Goal: Browse casually

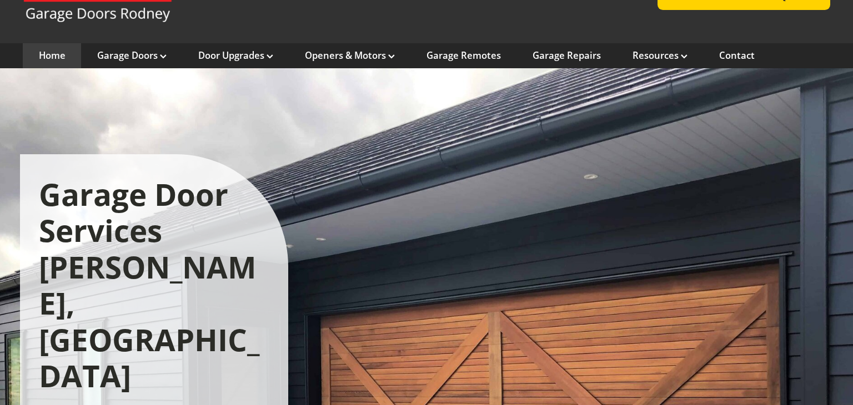
scroll to position [76, 0]
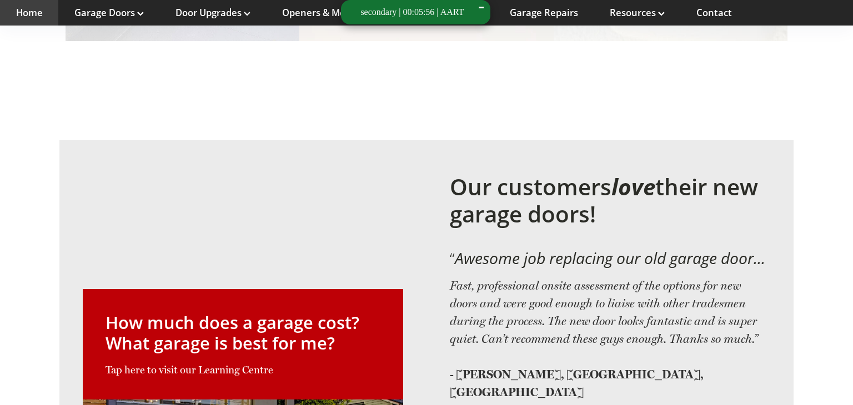
scroll to position [2747, 0]
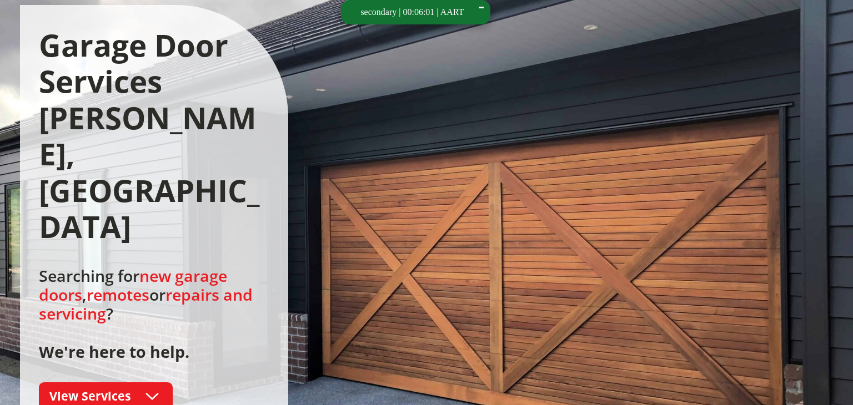
scroll to position [241, 0]
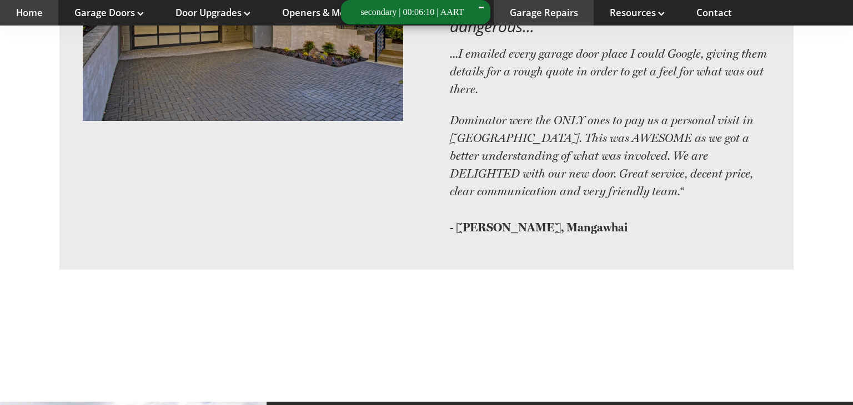
scroll to position [2418, 0]
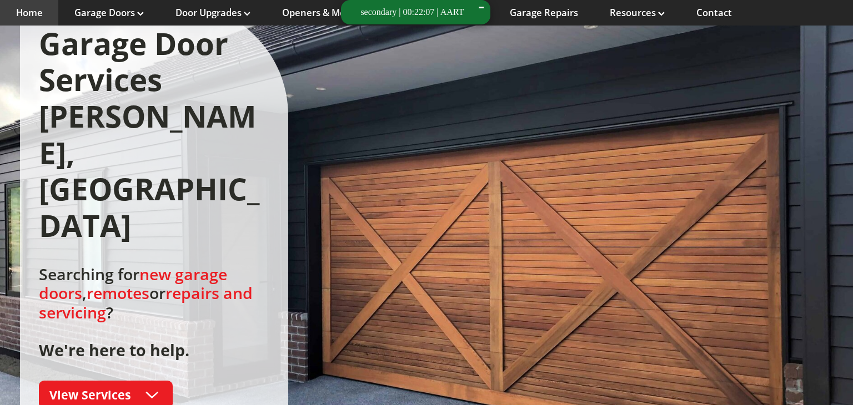
scroll to position [203, 0]
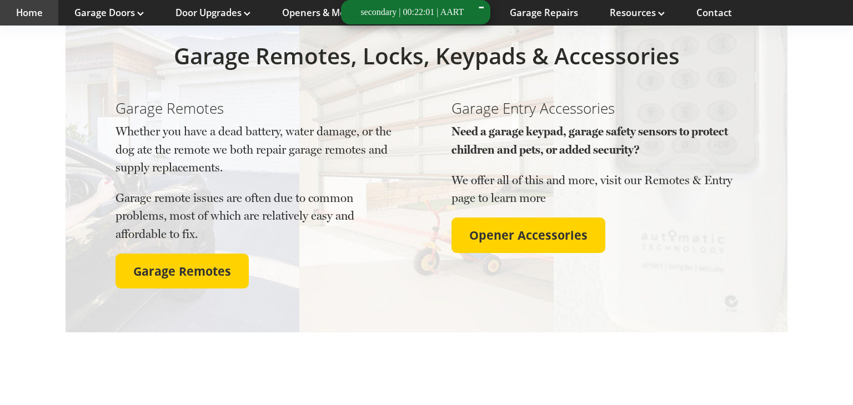
scroll to position [2747, 0]
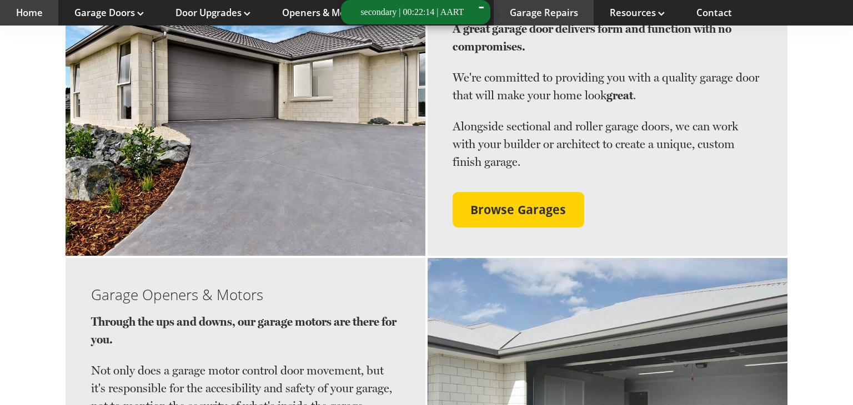
scroll to position [1290, 0]
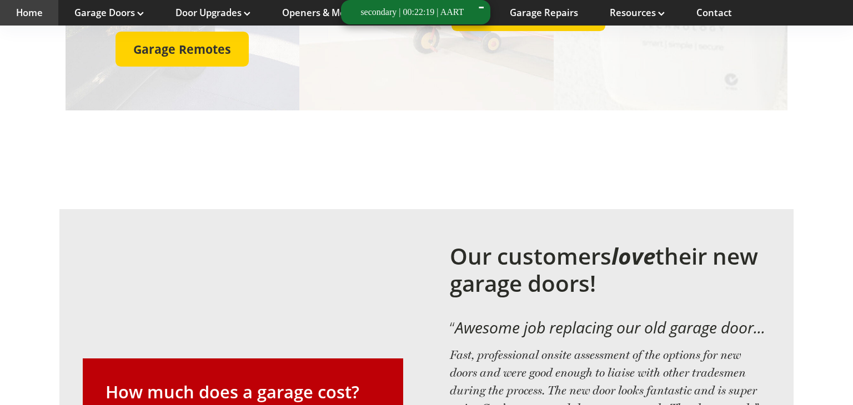
scroll to position [2747, 0]
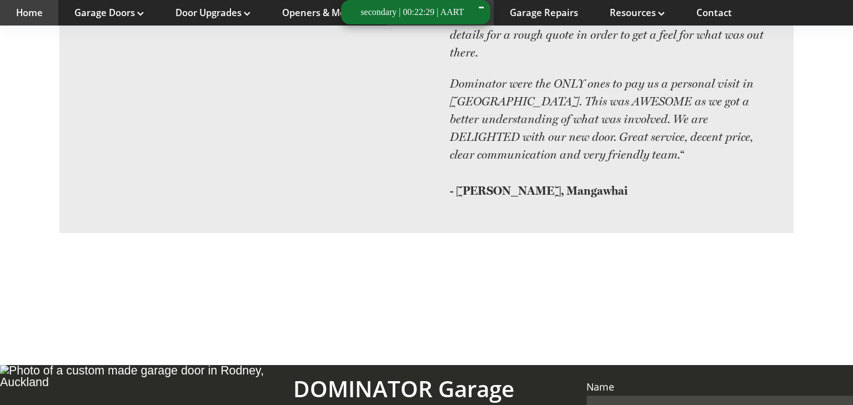
scroll to position [2747, 0]
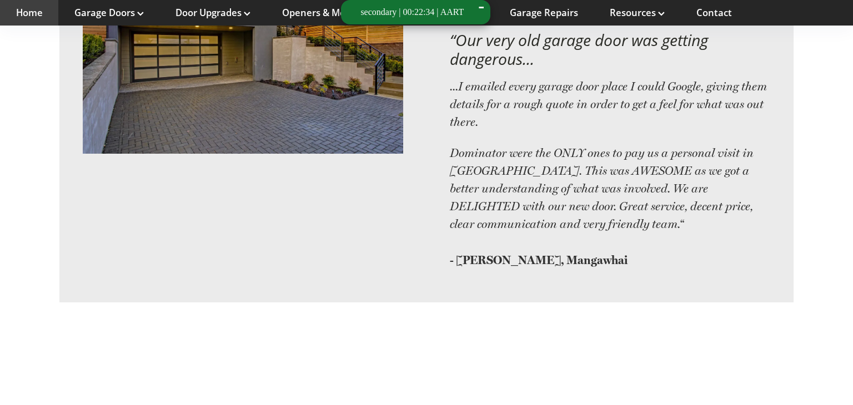
scroll to position [2747, 0]
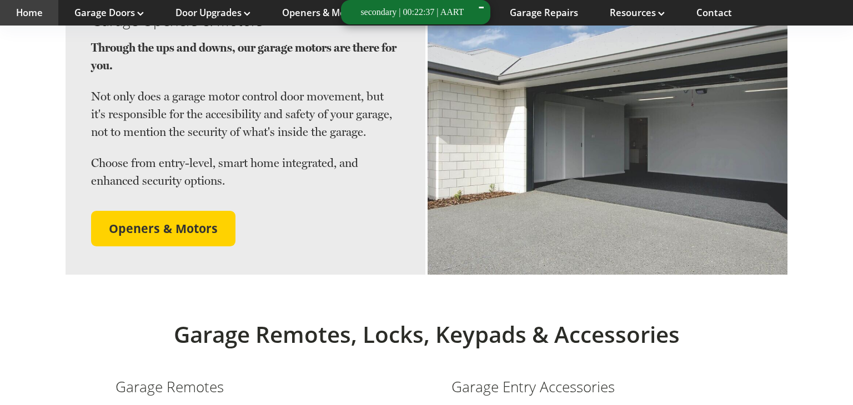
scroll to position [2747, 0]
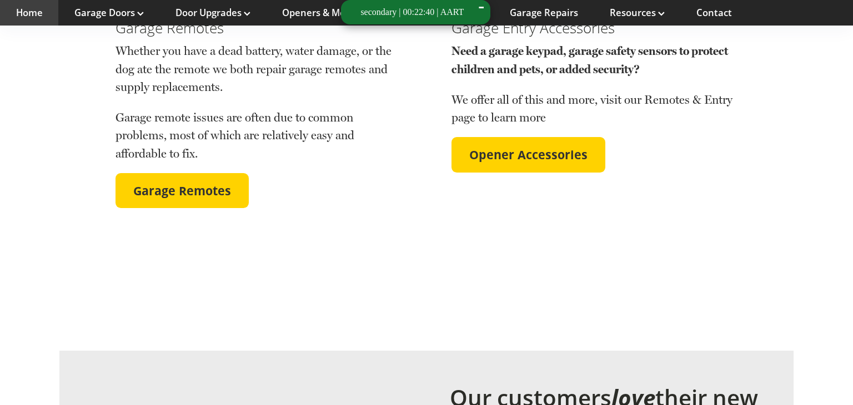
scroll to position [2747, 0]
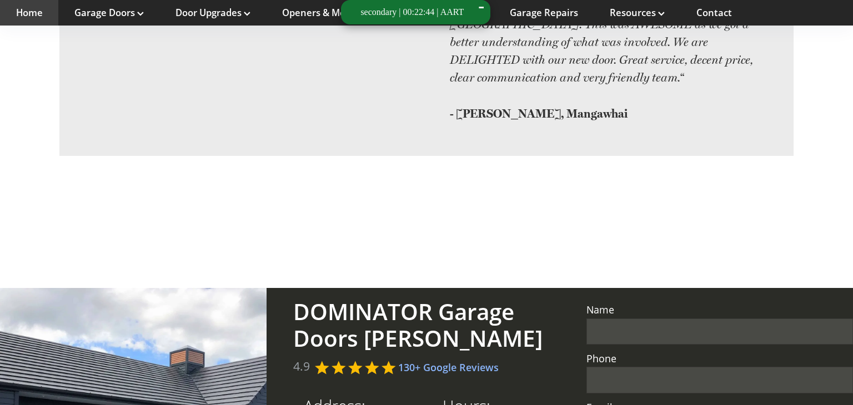
scroll to position [2747, 0]
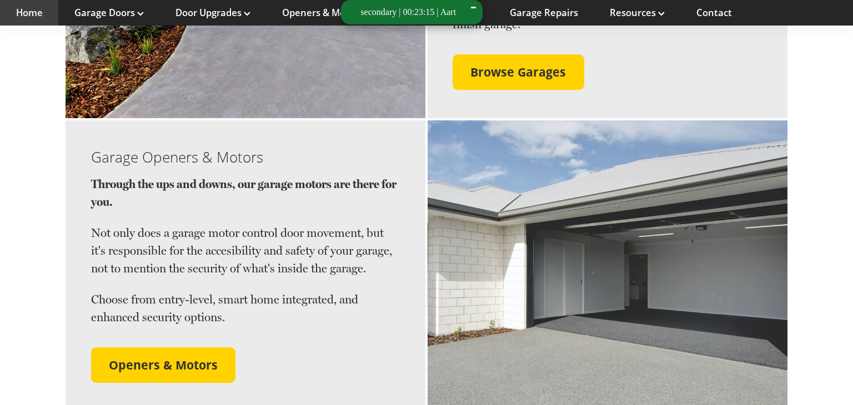
scroll to position [1293, 0]
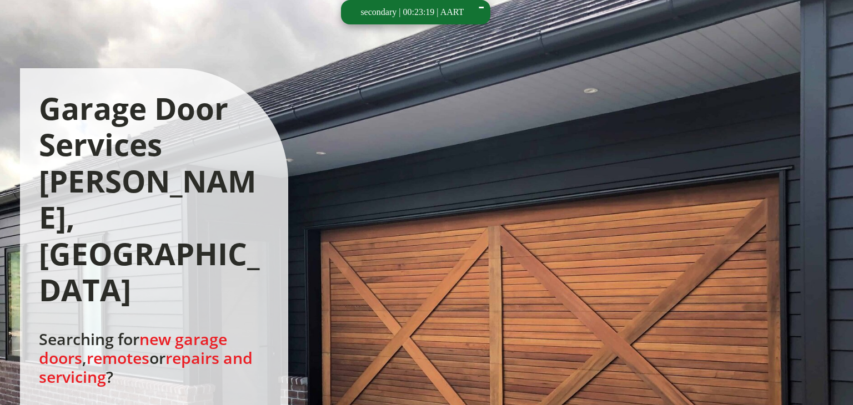
scroll to position [169, 0]
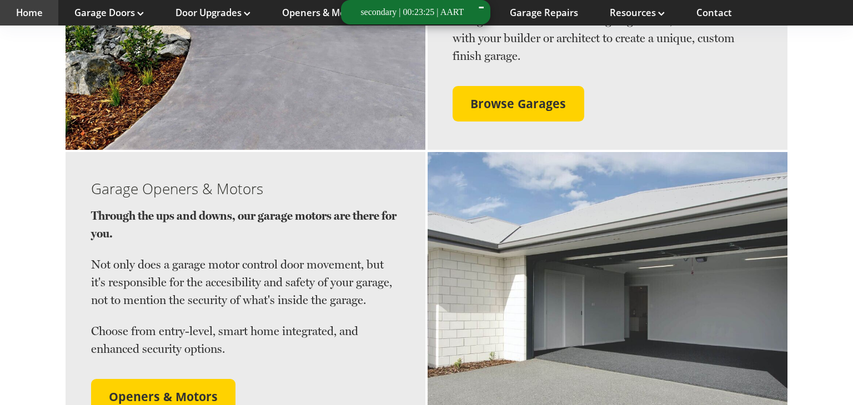
scroll to position [1278, 0]
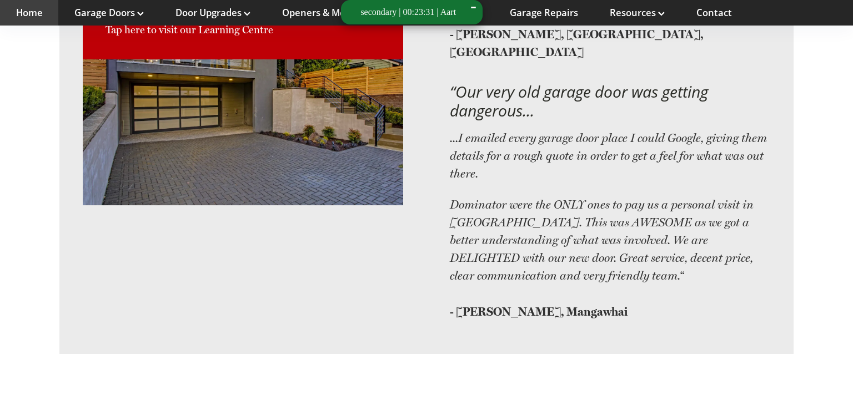
scroll to position [2747, 0]
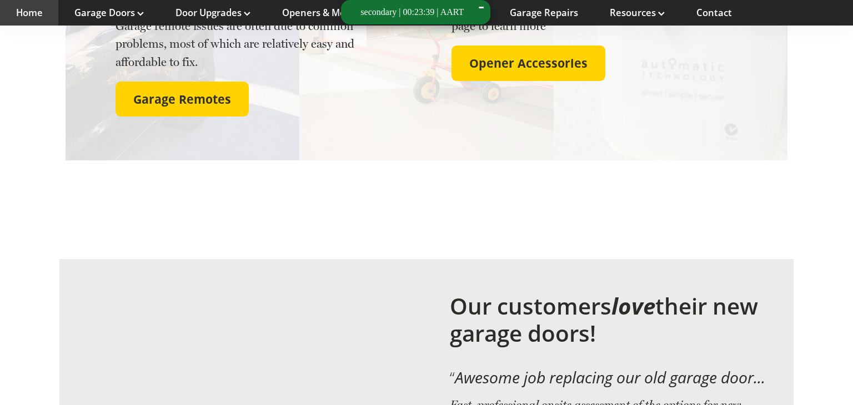
scroll to position [2747, 0]
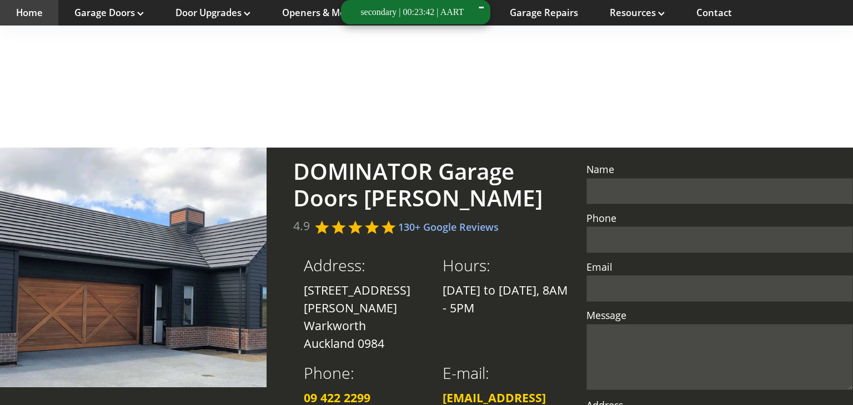
scroll to position [2747, 0]
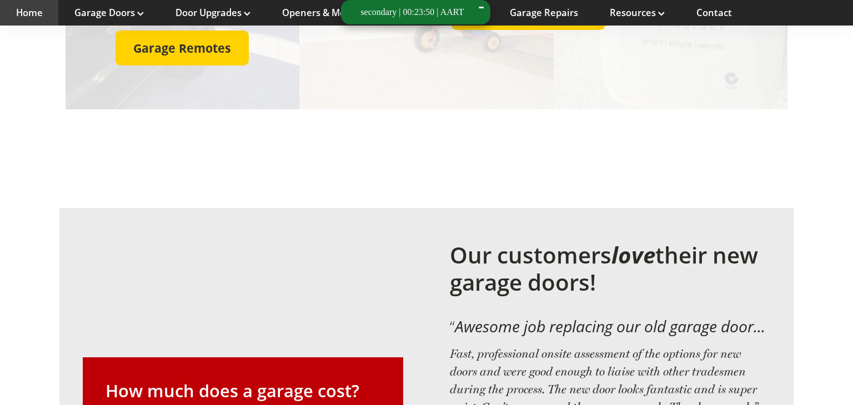
scroll to position [2747, 0]
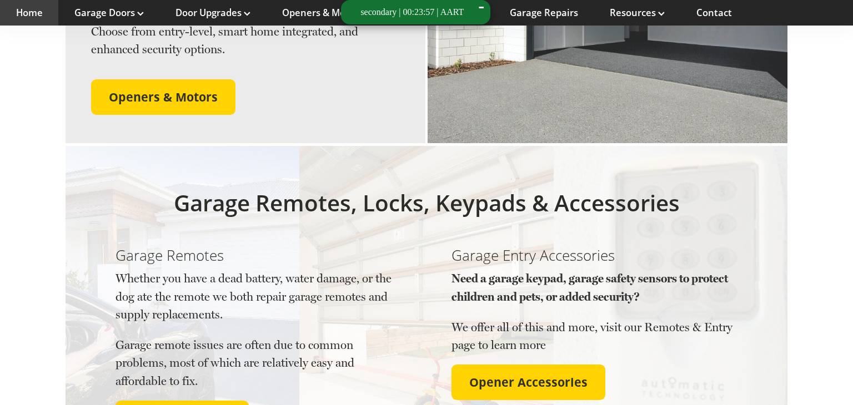
scroll to position [1611, 0]
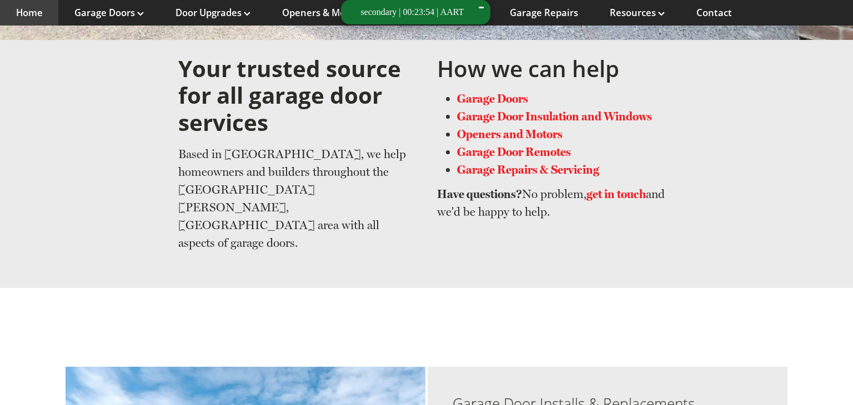
scroll to position [922, 0]
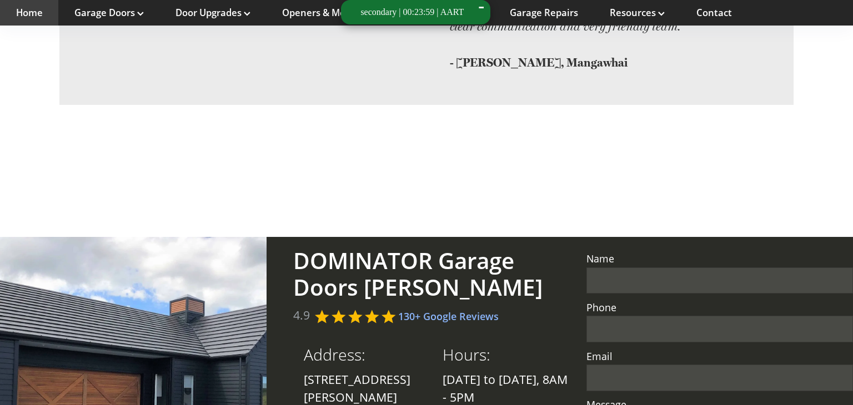
scroll to position [2747, 0]
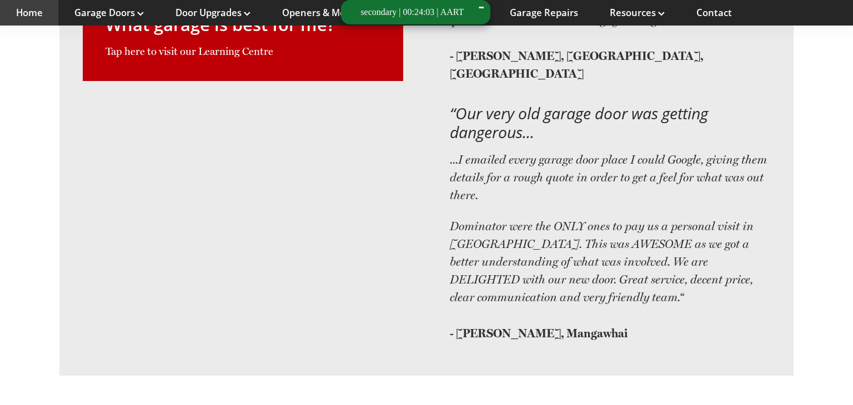
scroll to position [2747, 0]
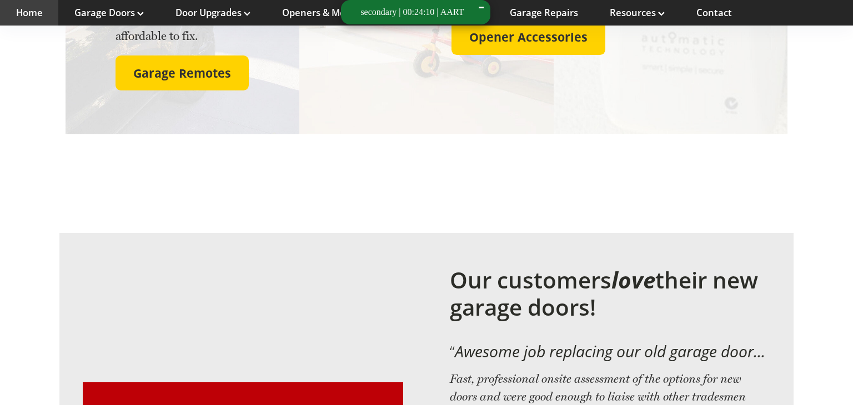
scroll to position [2747, 0]
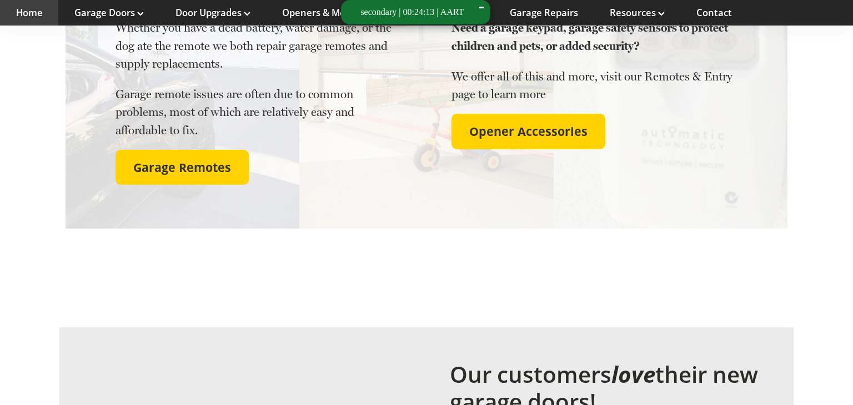
scroll to position [2747, 0]
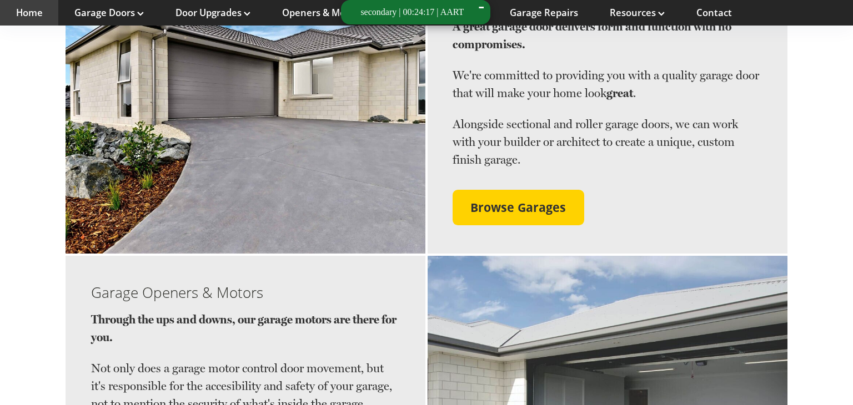
scroll to position [1222, 0]
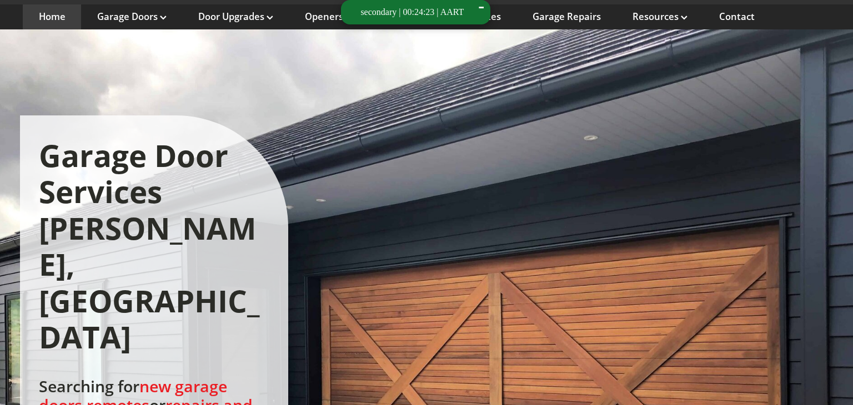
scroll to position [122, 0]
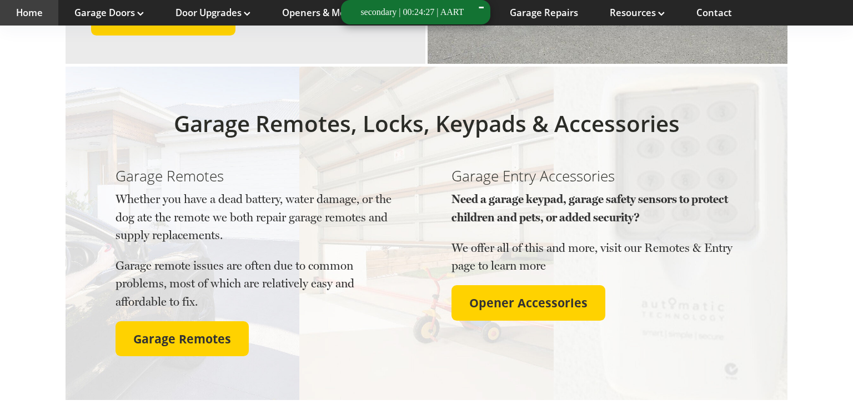
scroll to position [2747, 0]
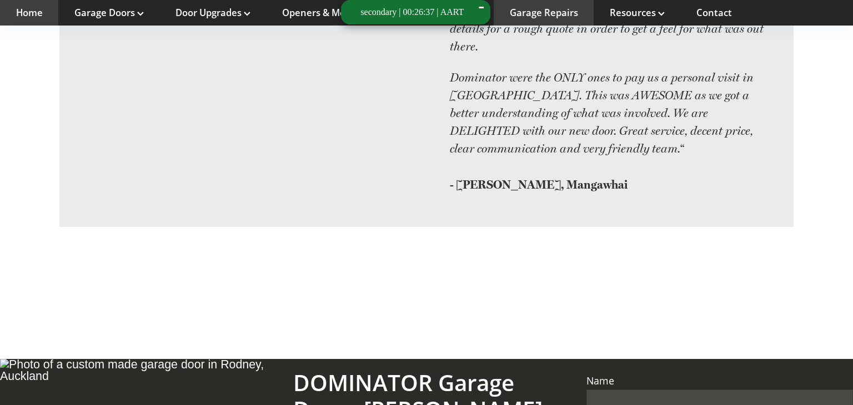
scroll to position [2688, 0]
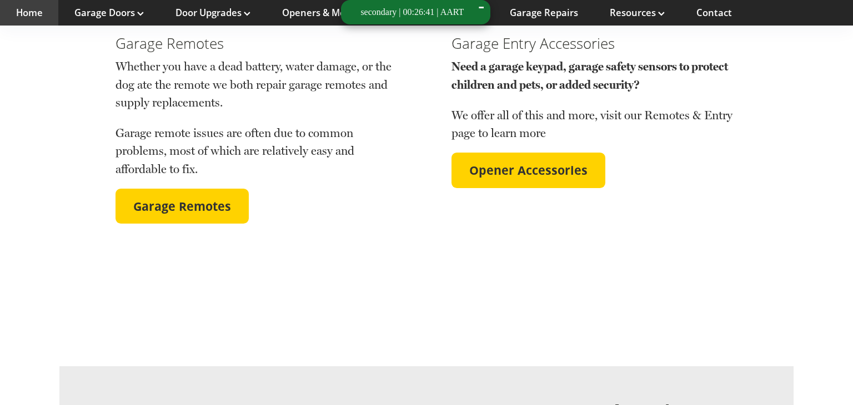
scroll to position [1954, 0]
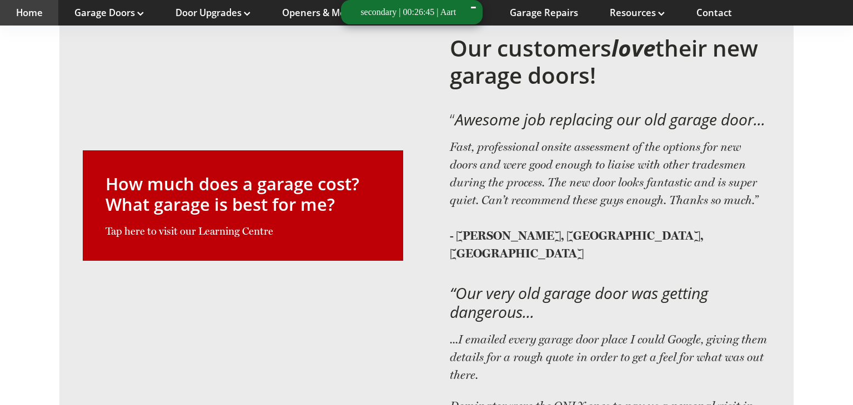
scroll to position [2747, 0]
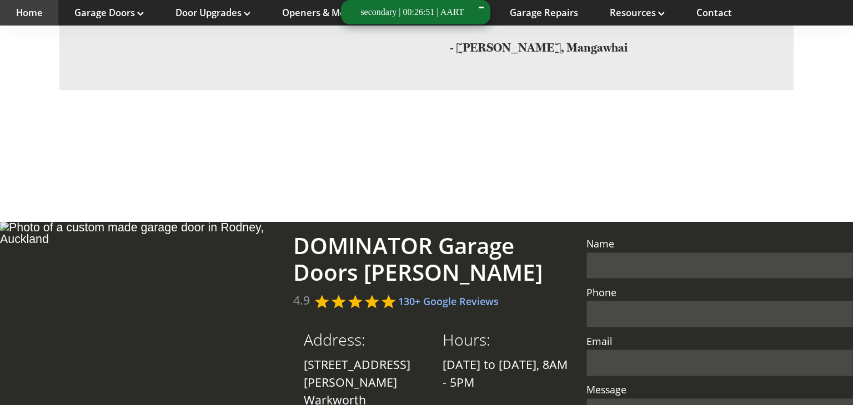
scroll to position [2747, 0]
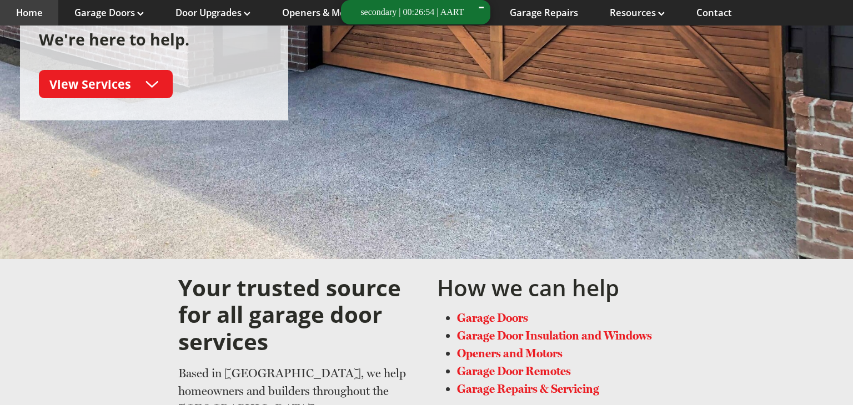
scroll to position [2747, 0]
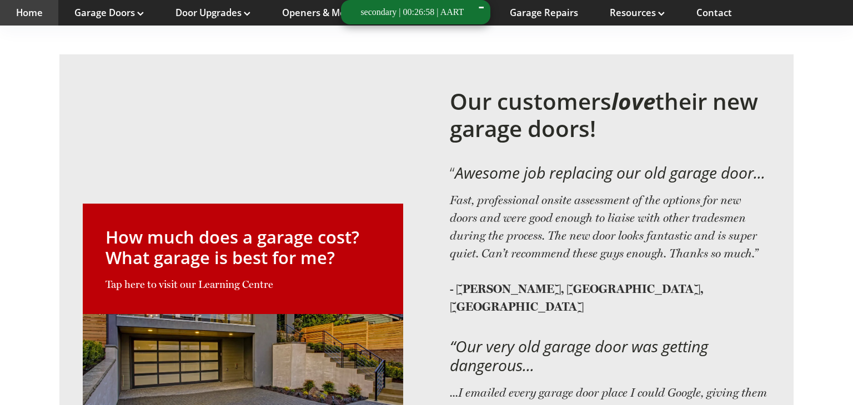
scroll to position [2747, 0]
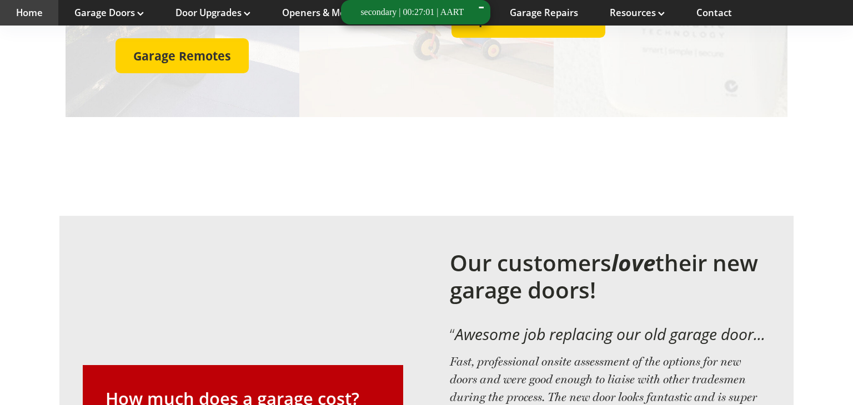
scroll to position [2747, 0]
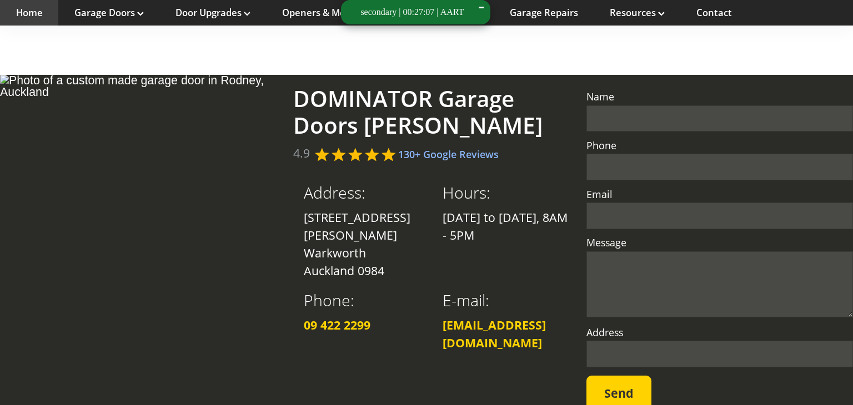
scroll to position [2747, 0]
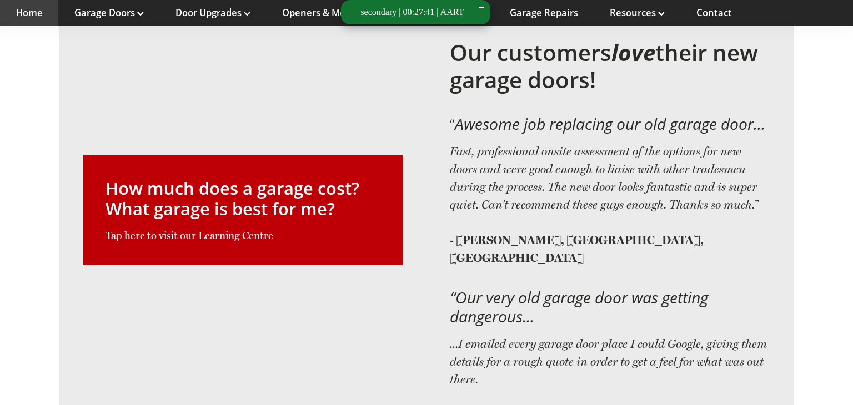
scroll to position [2747, 0]
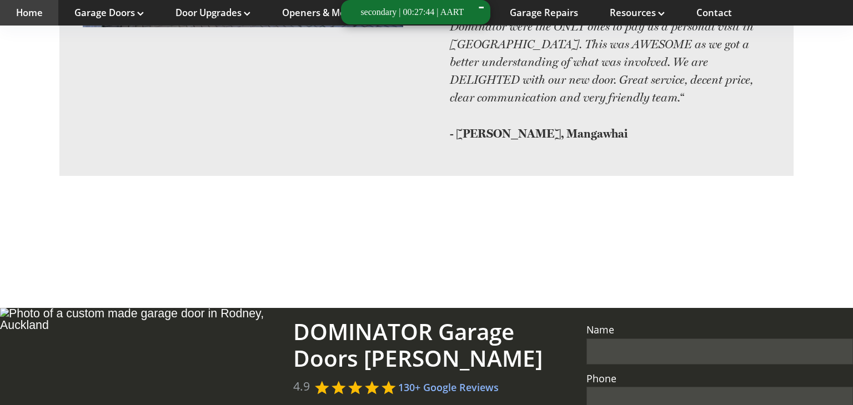
scroll to position [2747, 0]
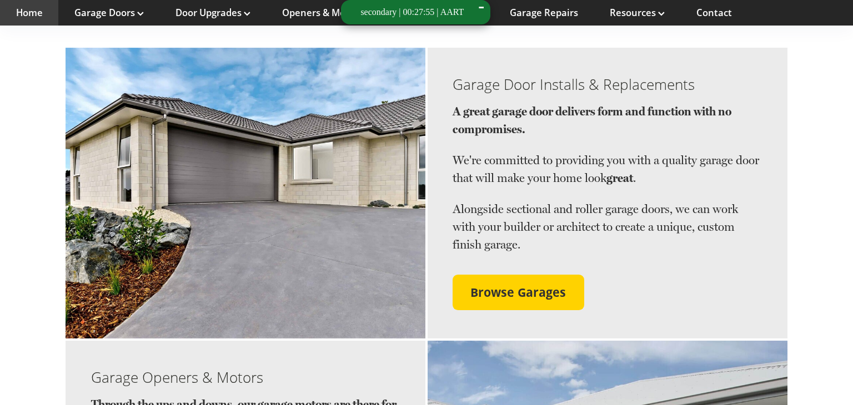
scroll to position [2747, 0]
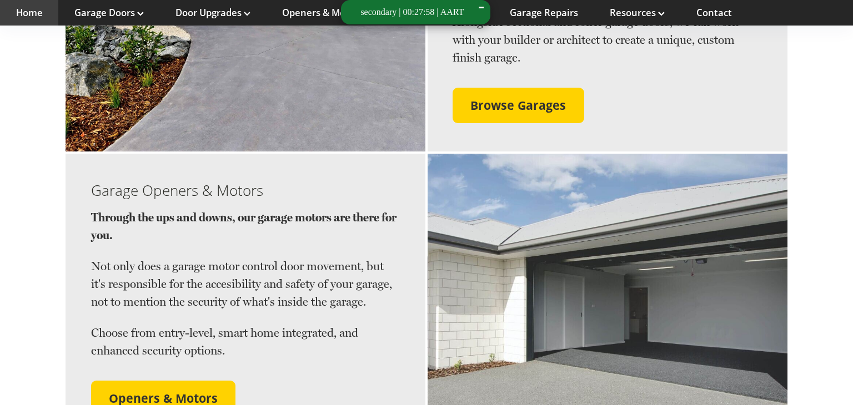
scroll to position [2747, 0]
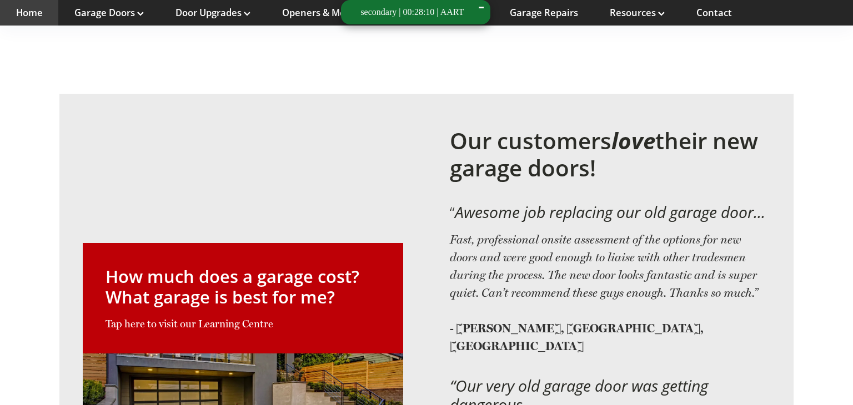
scroll to position [2257, 0]
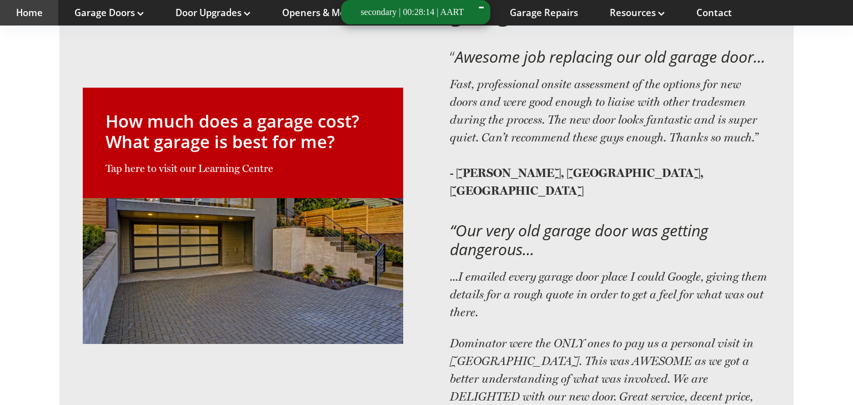
scroll to position [2747, 0]
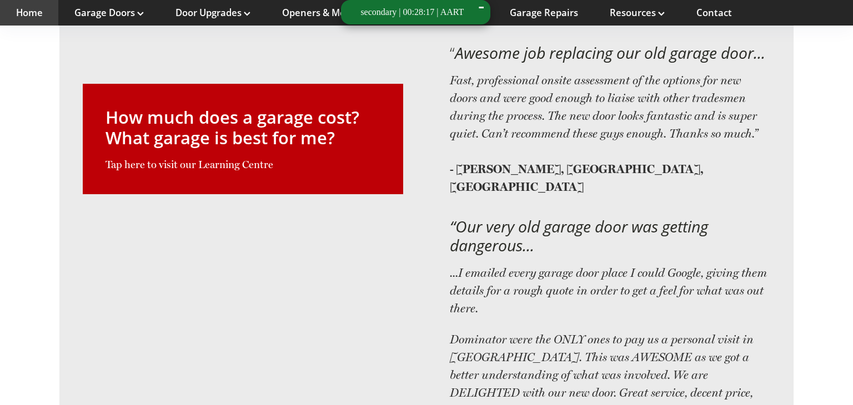
scroll to position [2747, 0]
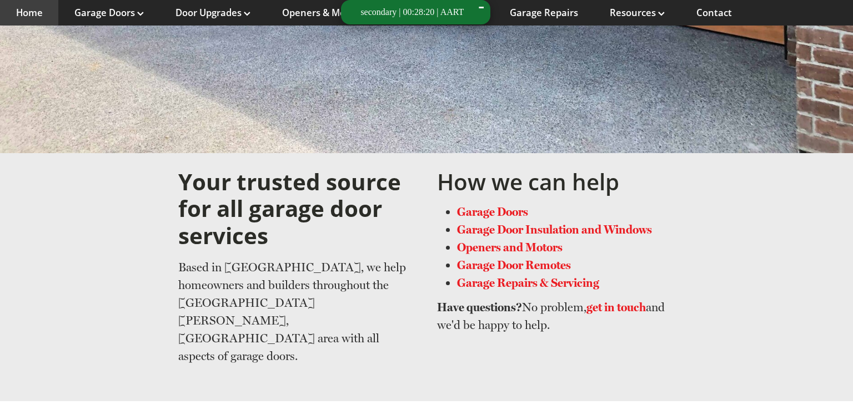
scroll to position [980, 0]
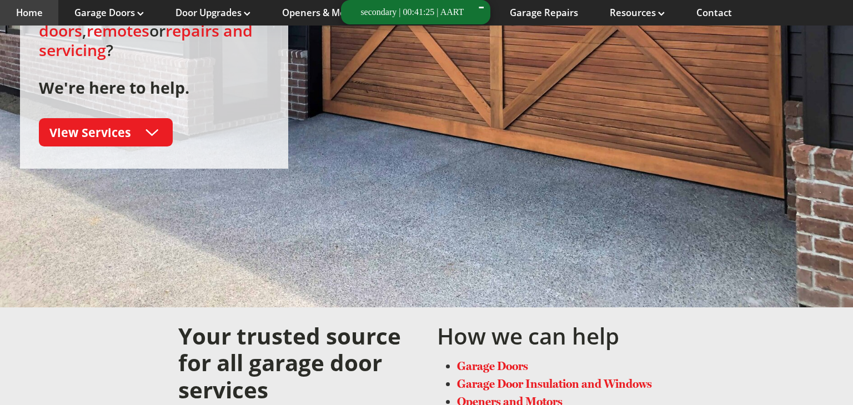
scroll to position [2747, 0]
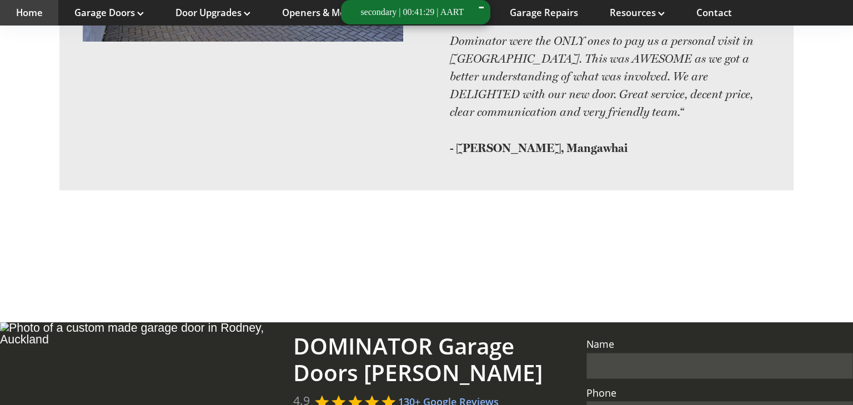
scroll to position [2747, 0]
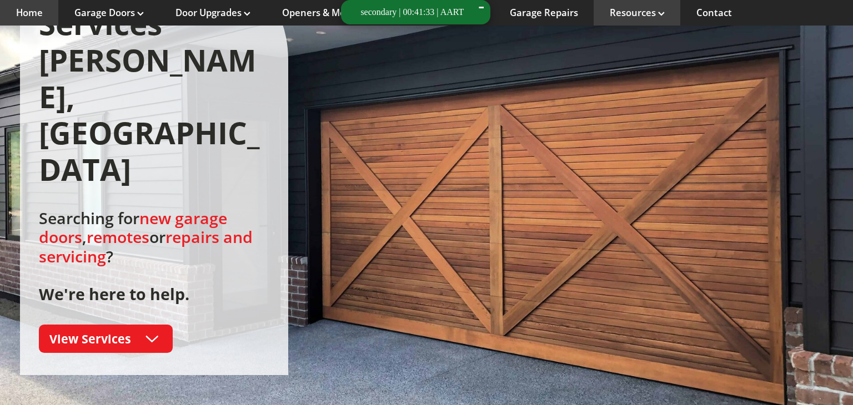
scroll to position [270, 0]
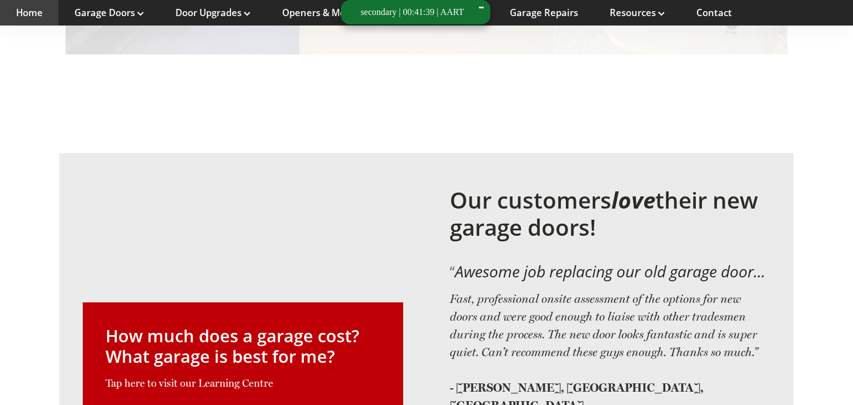
scroll to position [2040, 0]
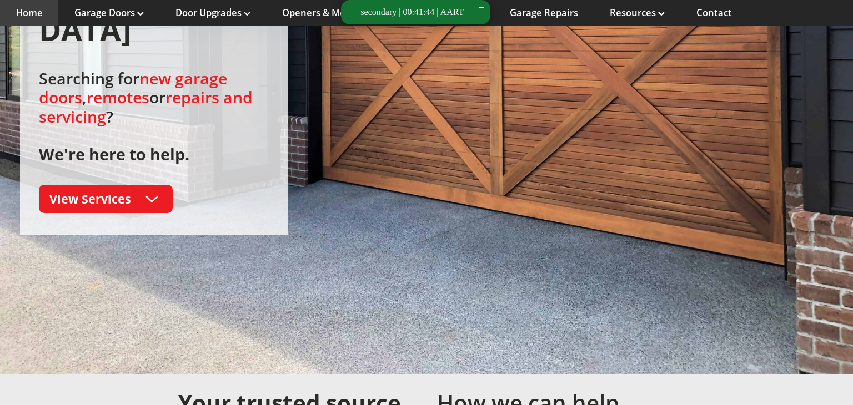
scroll to position [409, 0]
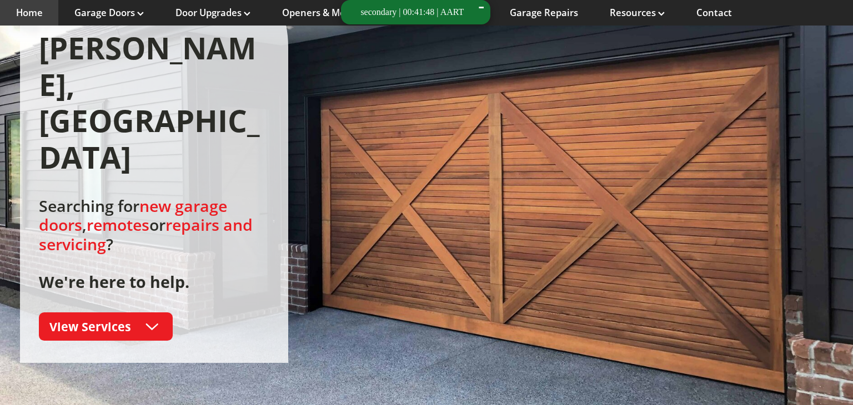
scroll to position [293, 0]
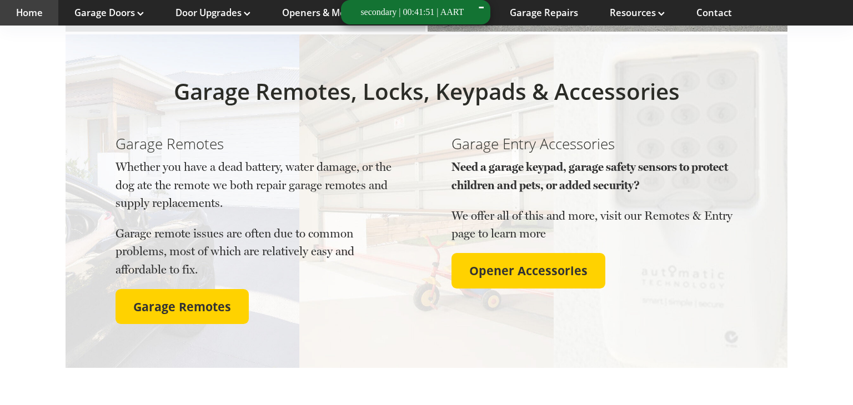
scroll to position [2747, 0]
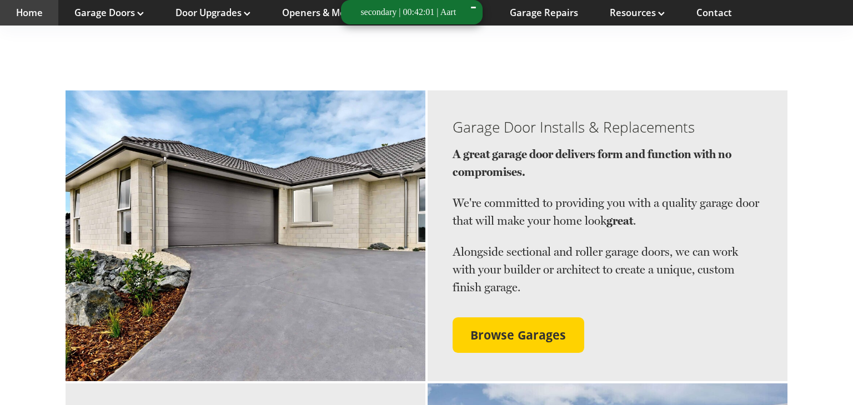
scroll to position [1163, 0]
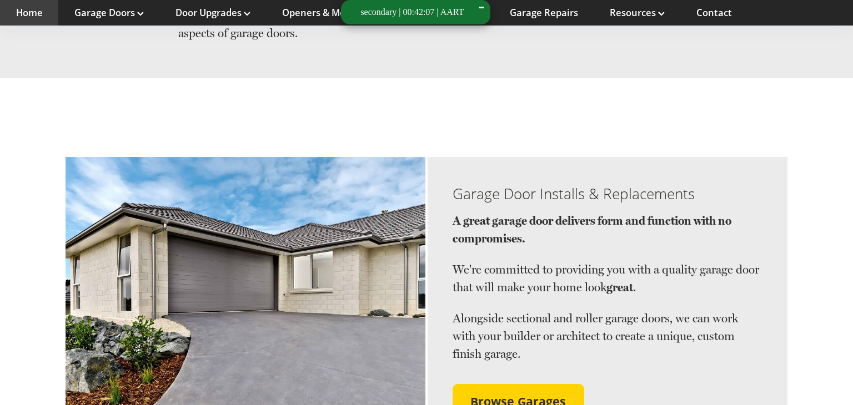
scroll to position [1005, 0]
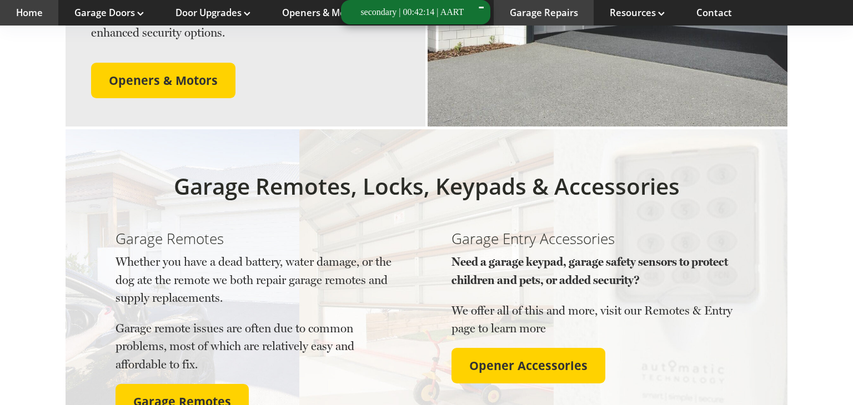
scroll to position [1716, 0]
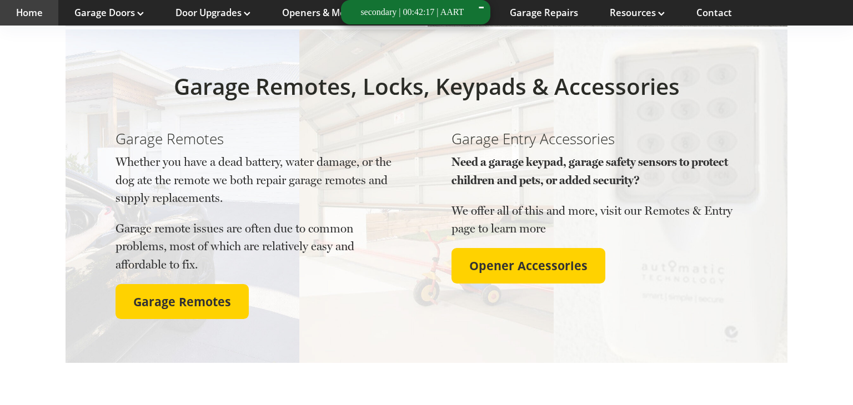
scroll to position [1781, 0]
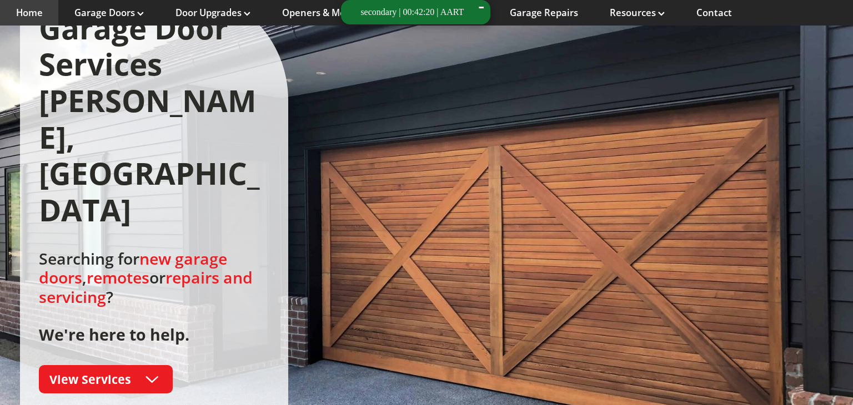
scroll to position [229, 0]
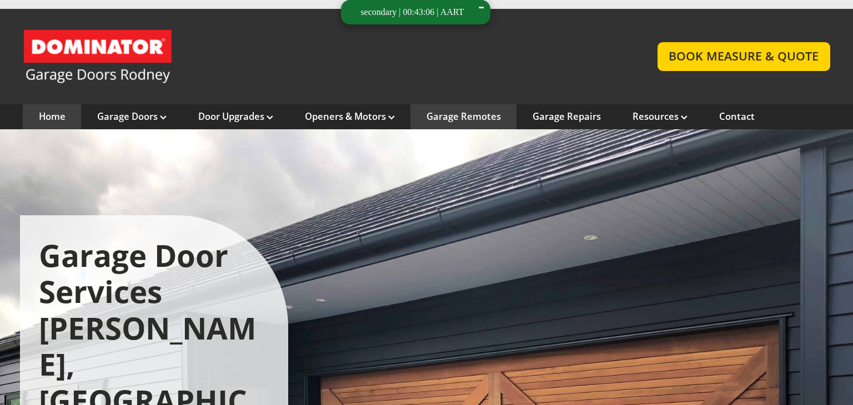
scroll to position [16, 0]
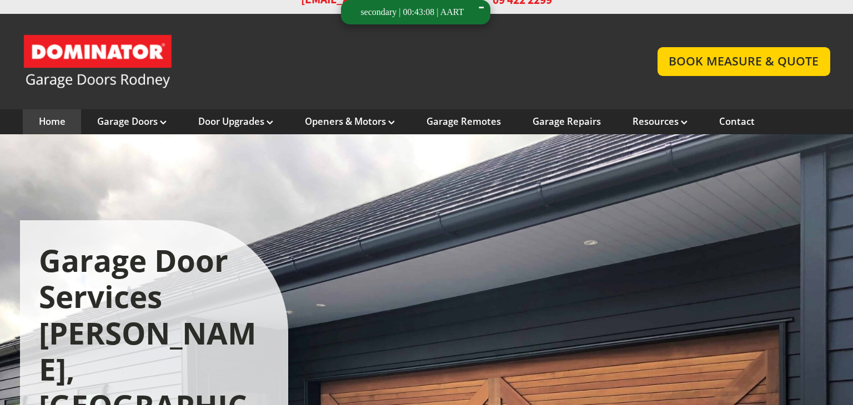
click at [485, 7] on div "-" at bounding box center [481, 12] width 7 height 48
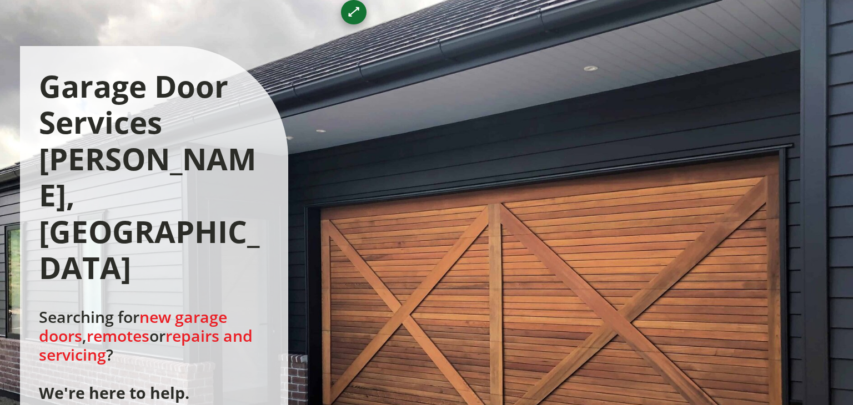
scroll to position [192, 0]
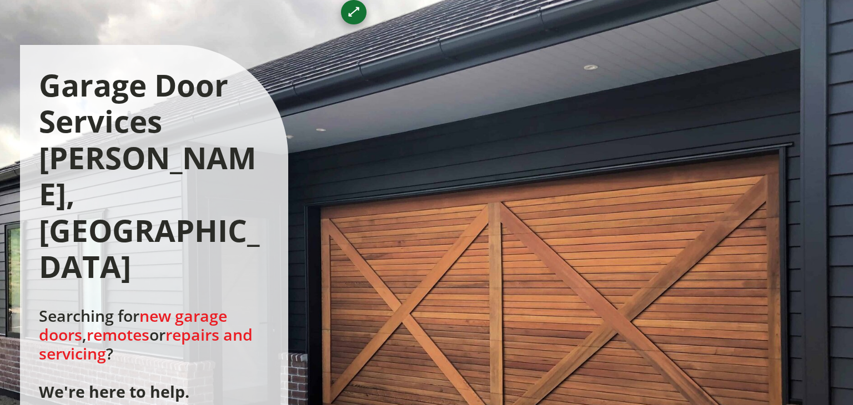
click at [464, 32] on div at bounding box center [426, 285] width 853 height 652
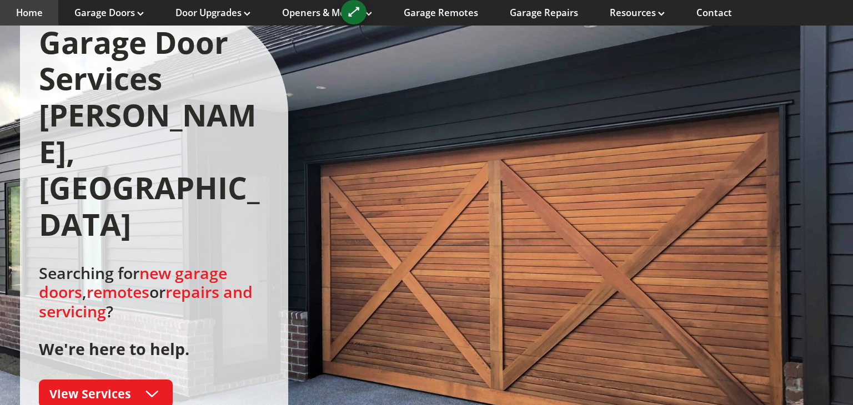
scroll to position [208, 0]
click at [504, 60] on div "Garage Door Services [PERSON_NAME], [GEOGRAPHIC_DATA] Searching for new garage …" at bounding box center [427, 217] width 814 height 428
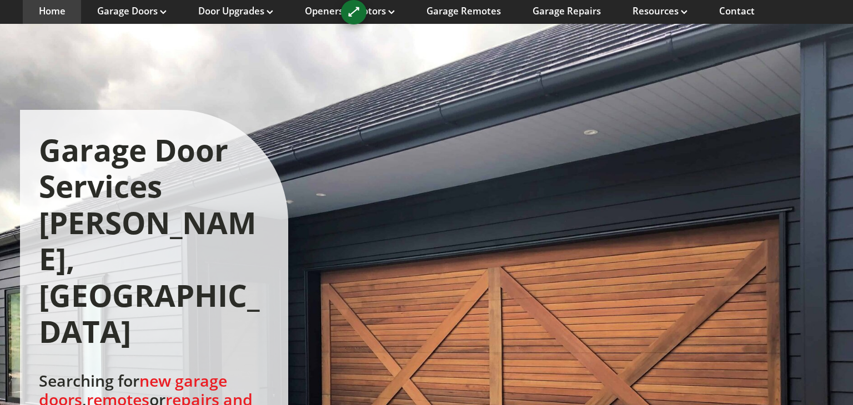
scroll to position [127, 0]
drag, startPoint x: 362, startPoint y: 18, endPoint x: 732, endPoint y: 126, distance: 385.7
